Goal: Transaction & Acquisition: Purchase product/service

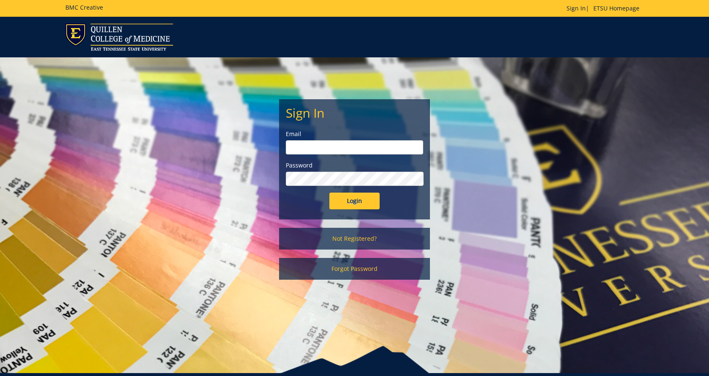
click at [350, 149] on input "email" at bounding box center [354, 147] width 137 height 14
drag, startPoint x: 370, startPoint y: 147, endPoint x: 213, endPoint y: 149, distance: 156.3
click at [213, 149] on div "Sign In Email daughertyd26@gmail.com Password Login Not Registered? Forgot Pass…" at bounding box center [354, 172] width 490 height 231
type input "daughertydc1@etsu.edu"
click at [329, 193] on input "Login" at bounding box center [354, 201] width 50 height 17
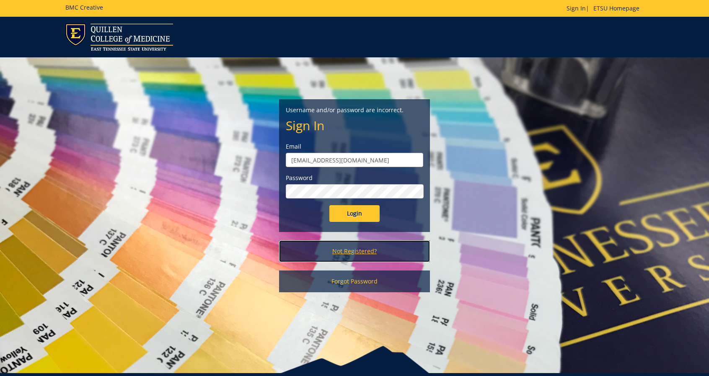
click at [350, 246] on link "Not Registered?" at bounding box center [354, 252] width 151 height 22
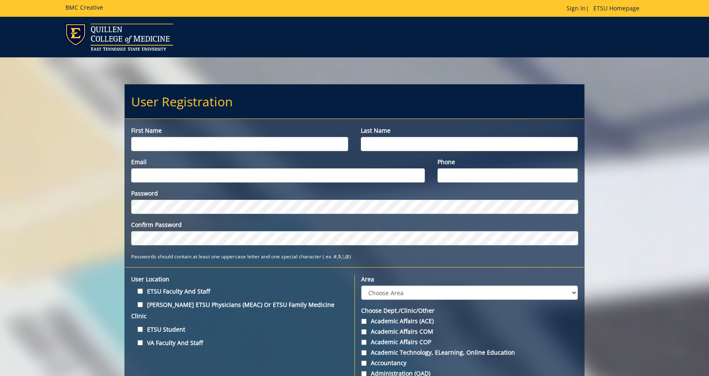
click at [237, 147] on input "First name" at bounding box center [239, 144] width 217 height 14
click at [209, 138] on input "First name" at bounding box center [239, 144] width 217 height 14
type input "Daniel"
type input "Daugherty"
type input "[EMAIL_ADDRESS][DOMAIN_NAME]"
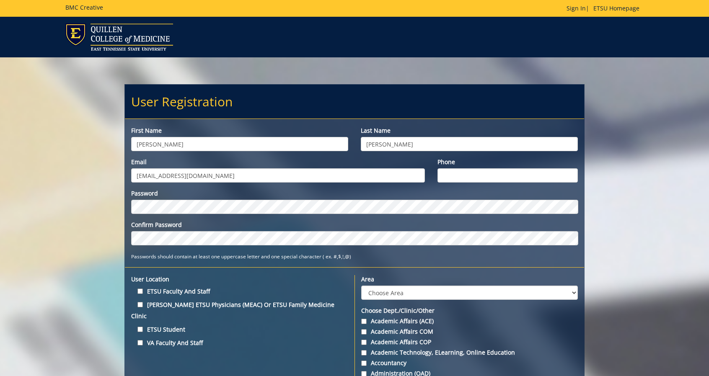
click at [492, 180] on input "Phone" at bounding box center [507, 175] width 140 height 14
type input "8144644060"
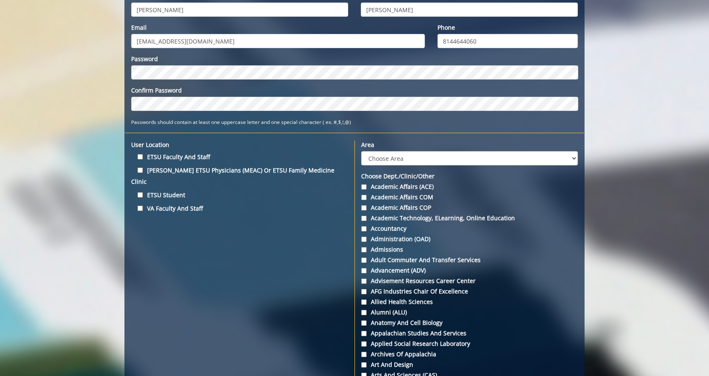
scroll to position [142, 0]
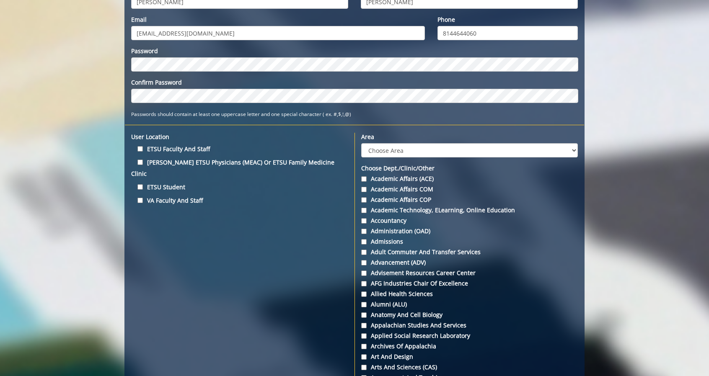
click at [142, 148] on label "ETSU Faculty and Staff" at bounding box center [239, 148] width 217 height 11
click at [142, 148] on input "ETSU Faculty and Staff" at bounding box center [139, 148] width 5 height 5
checkbox input "true"
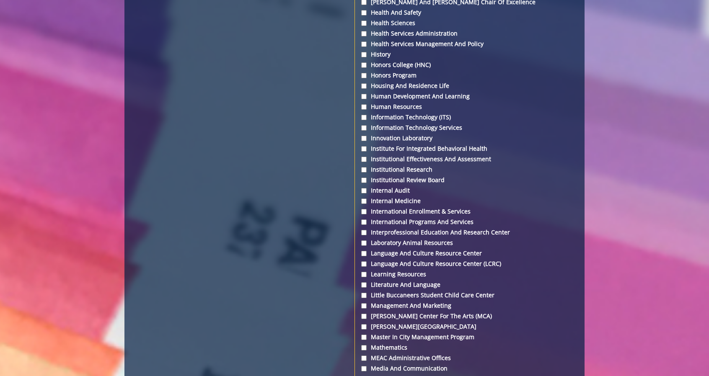
scroll to position [1740, 0]
click at [362, 204] on input "Internal Medicine" at bounding box center [363, 200] width 5 height 5
checkbox input "true"
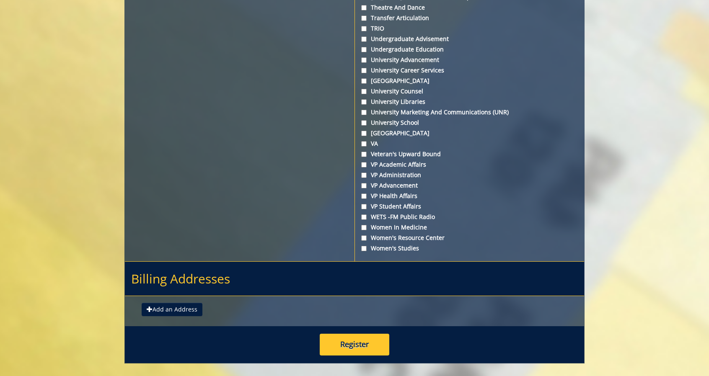
scroll to position [3079, 0]
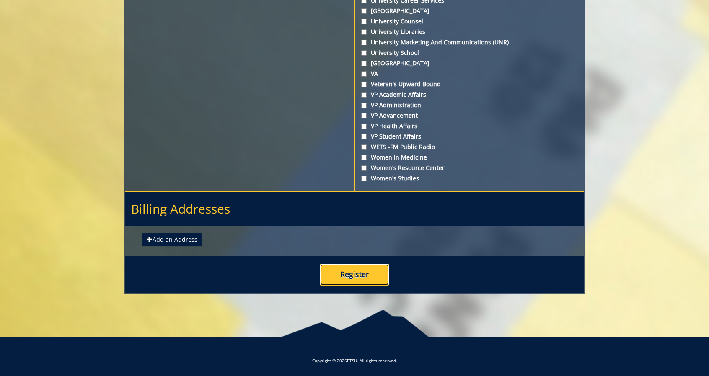
click at [358, 274] on button "Register" at bounding box center [355, 275] width 70 height 22
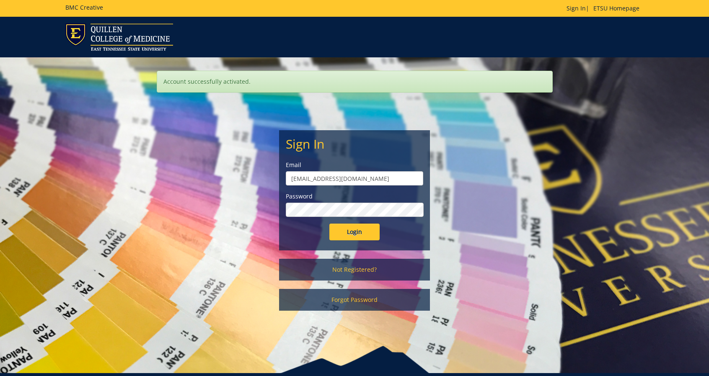
click at [329, 224] on input "Login" at bounding box center [354, 232] width 50 height 17
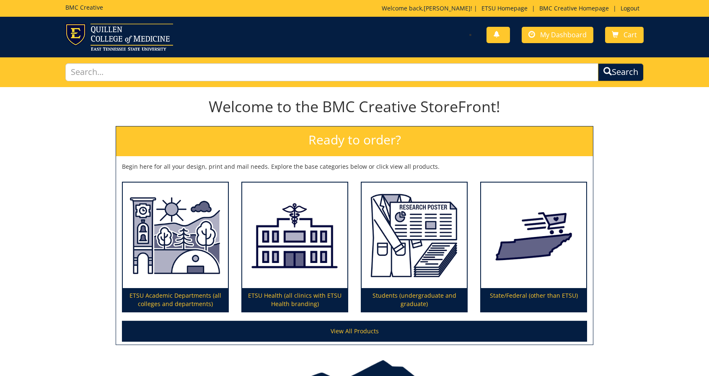
scroll to position [50, 0]
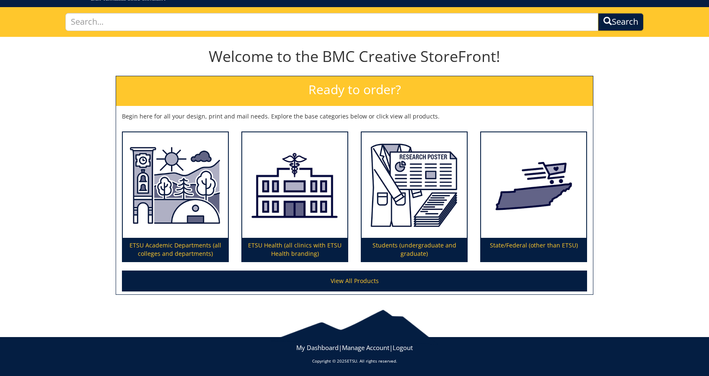
click at [336, 88] on h2 "Ready to order?" at bounding box center [354, 91] width 477 height 30
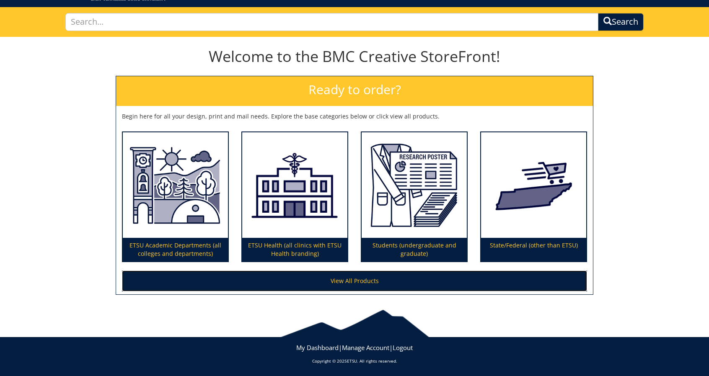
click at [353, 287] on link "View All Products" at bounding box center [354, 281] width 465 height 21
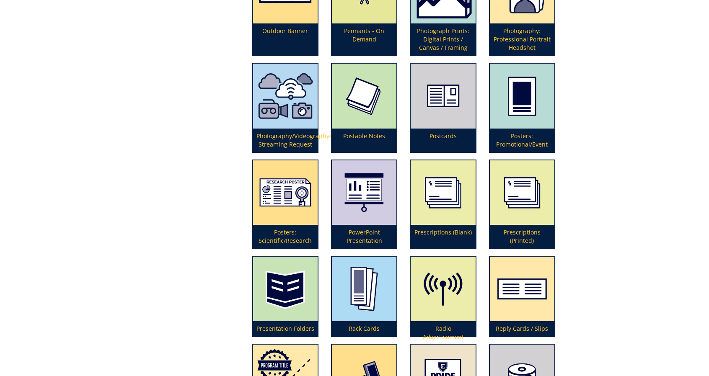
scroll to position [1899, 0]
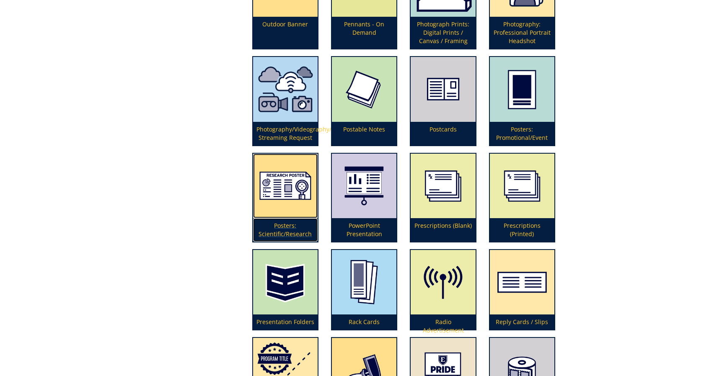
click at [290, 229] on p "Posters: Scientific/Research" at bounding box center [285, 229] width 65 height 23
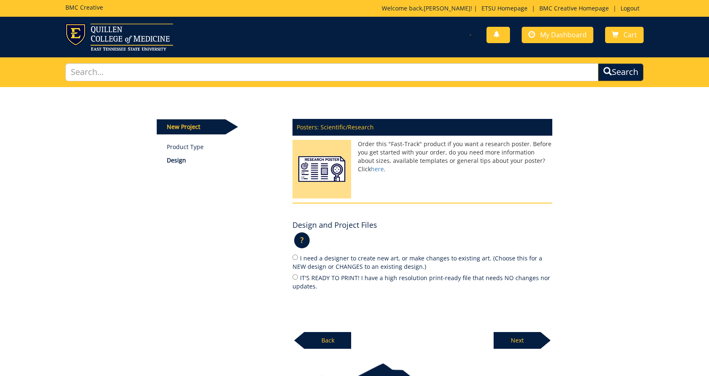
scroll to position [53, 0]
